Goal: Task Accomplishment & Management: Complete application form

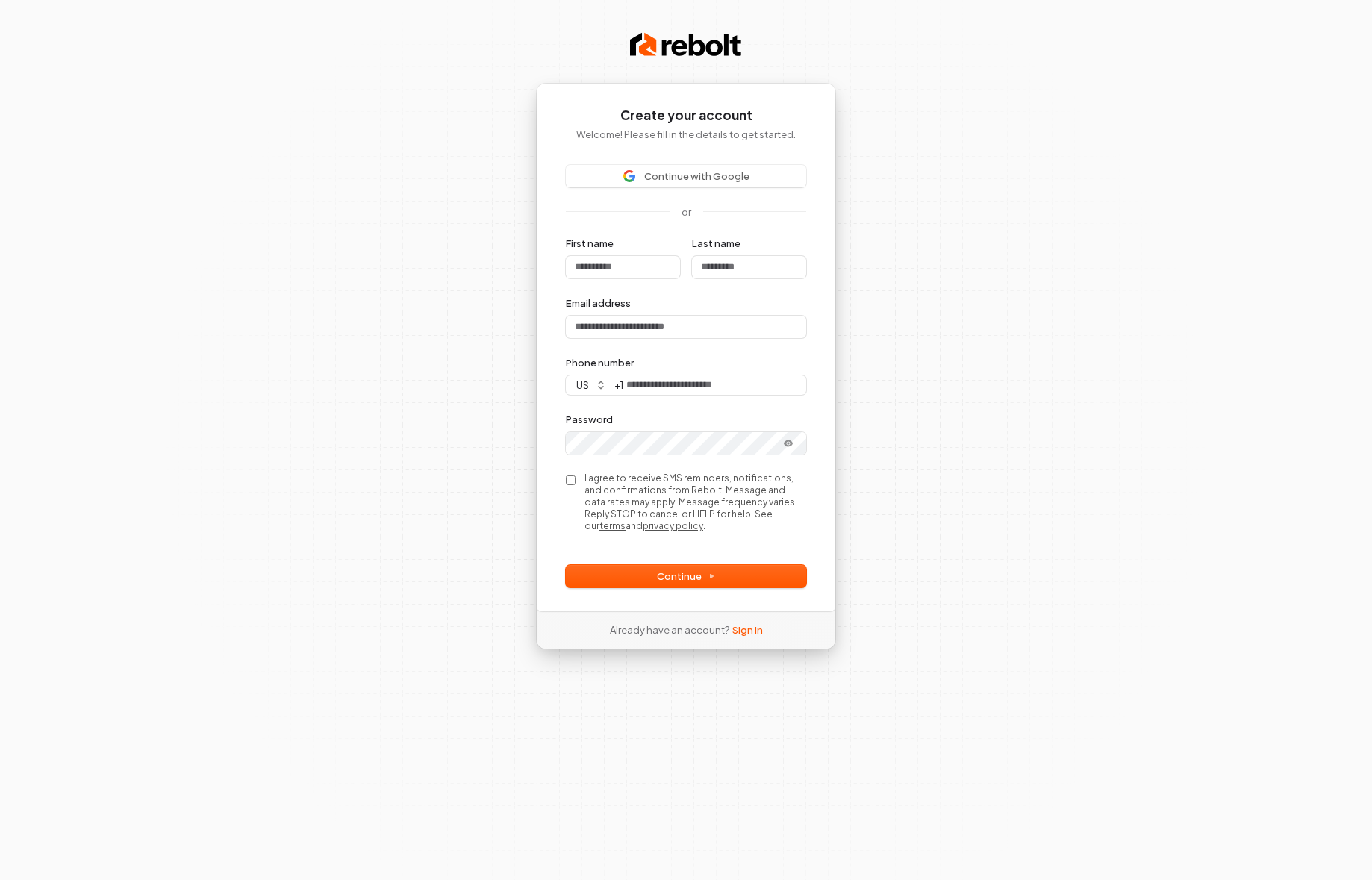
click at [661, 482] on label "I agree to receive SMS reminders, notifications, and confirmations from Rebolt.…" at bounding box center [695, 502] width 222 height 60
click at [673, 488] on label "I agree to receive SMS reminders, notifications, and confirmations from Rebolt.…" at bounding box center [695, 502] width 222 height 60
click at [626, 520] on link "terms" at bounding box center [612, 525] width 26 height 11
click at [703, 521] on link "privacy policy" at bounding box center [673, 525] width 61 height 11
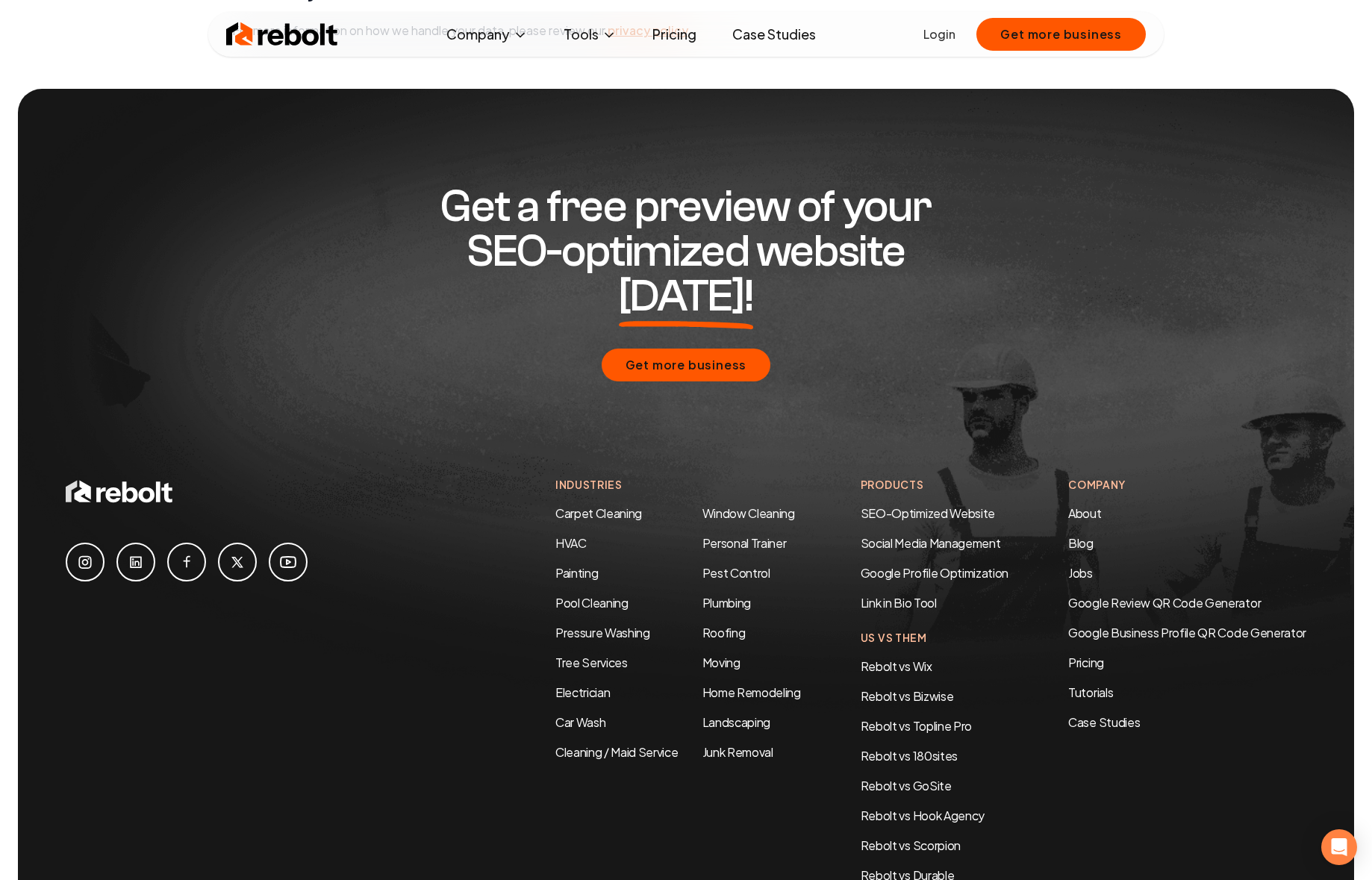
scroll to position [1043, 0]
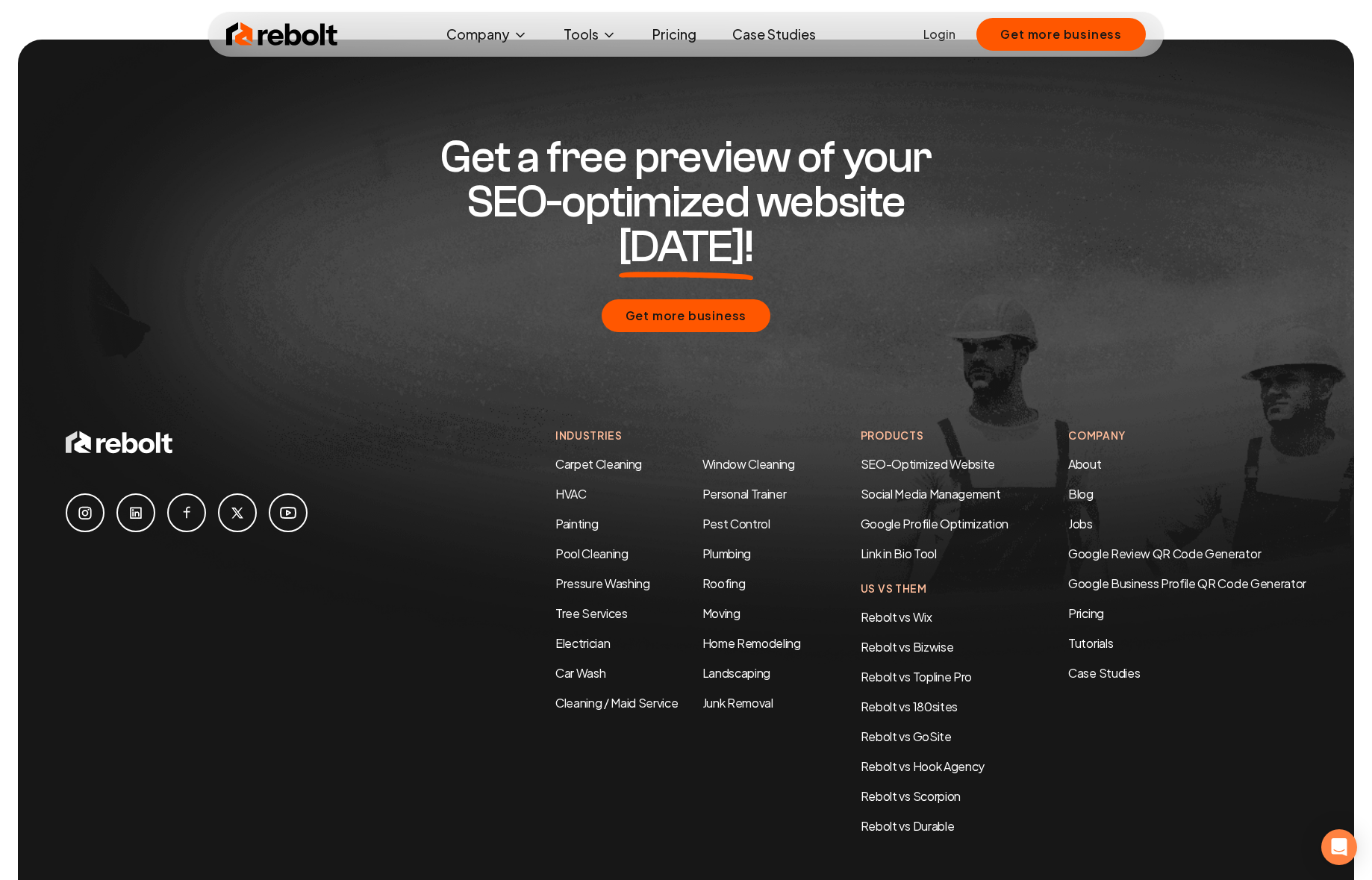
click at [1155, 879] on link "Terms & Conditions" at bounding box center [1165, 891] width 107 height 15
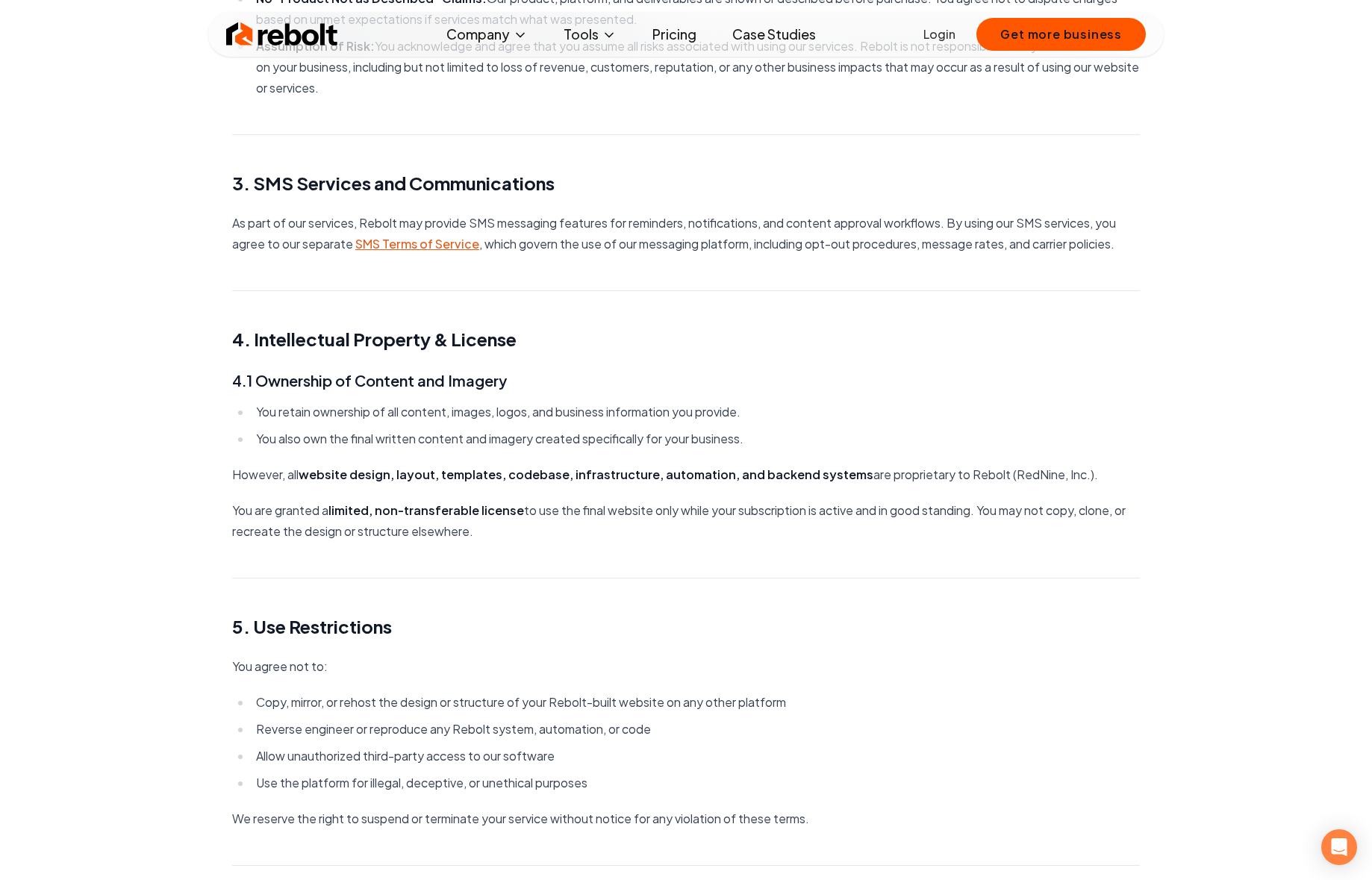
scroll to position [708, 0]
click at [413, 246] on link "SMS Terms of Service" at bounding box center [417, 245] width 124 height 15
